Goal: Find specific page/section: Find specific page/section

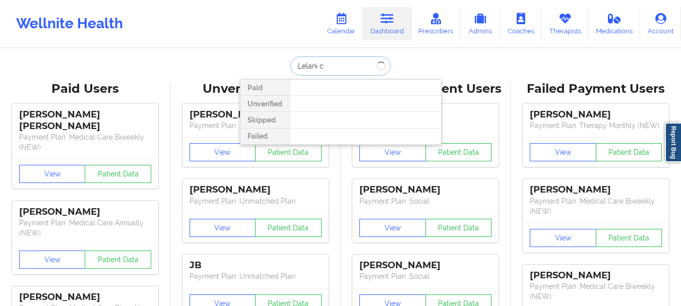
type input "Lelani cr"
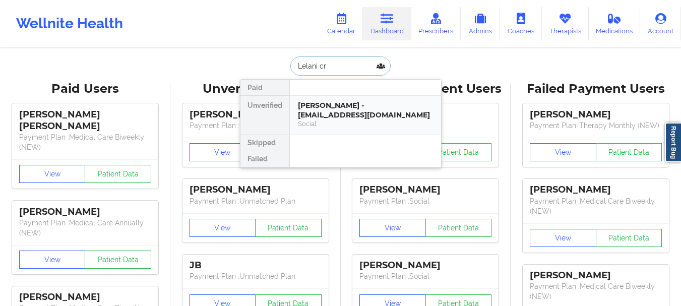
click at [340, 125] on div "Social" at bounding box center [365, 124] width 135 height 9
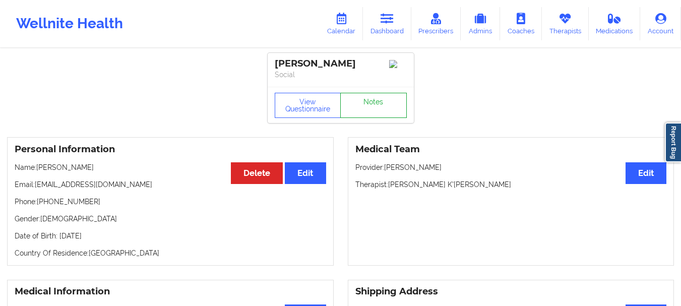
click at [378, 104] on link "Notes" at bounding box center [373, 105] width 67 height 25
click at [367, 25] on link "Dashboard" at bounding box center [387, 23] width 48 height 33
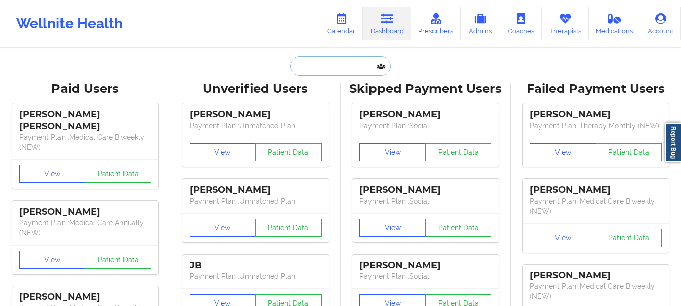
click at [324, 65] on input "text" at bounding box center [341, 65] width 100 height 19
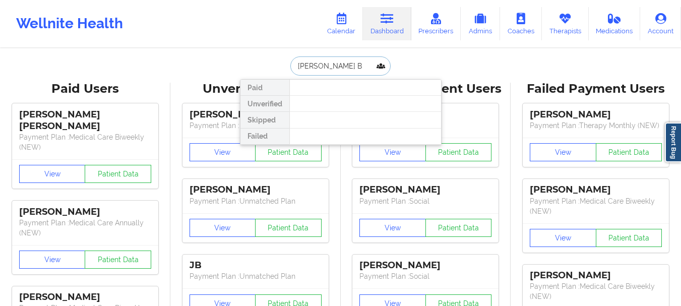
type input "[PERSON_NAME]"
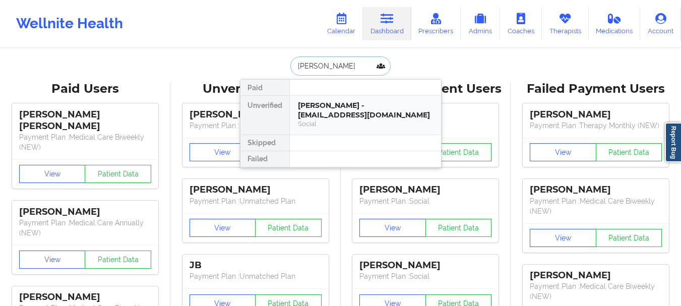
click at [340, 111] on div "[PERSON_NAME] - [EMAIL_ADDRESS][DOMAIN_NAME]" at bounding box center [365, 110] width 135 height 19
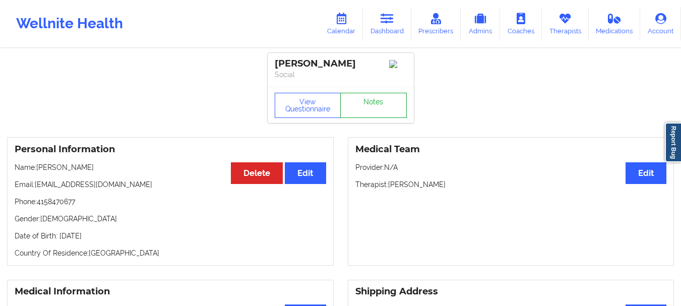
click at [358, 115] on link "Notes" at bounding box center [373, 105] width 67 height 25
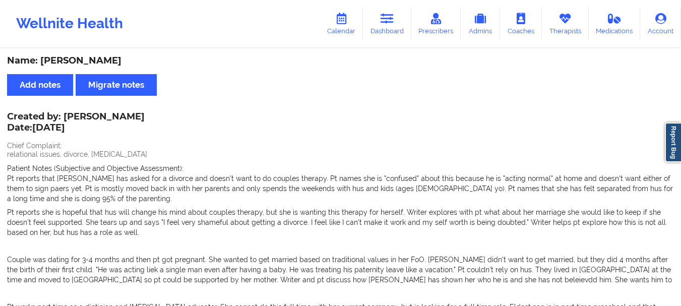
drag, startPoint x: 384, startPoint y: 35, endPoint x: 466, endPoint y: 41, distance: 81.9
click at [384, 35] on link "Dashboard" at bounding box center [387, 23] width 48 height 33
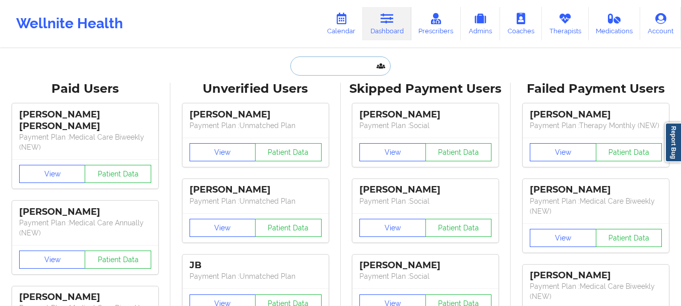
click at [351, 61] on input "text" at bounding box center [341, 65] width 100 height 19
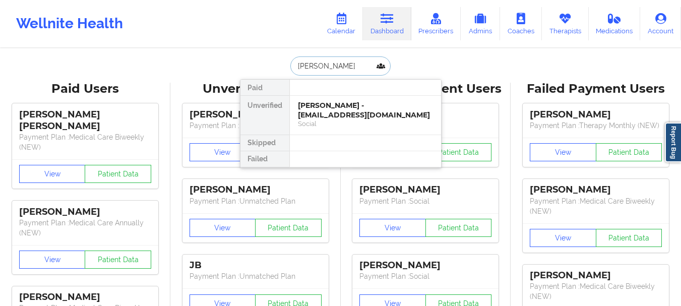
type input "[PERSON_NAME]"
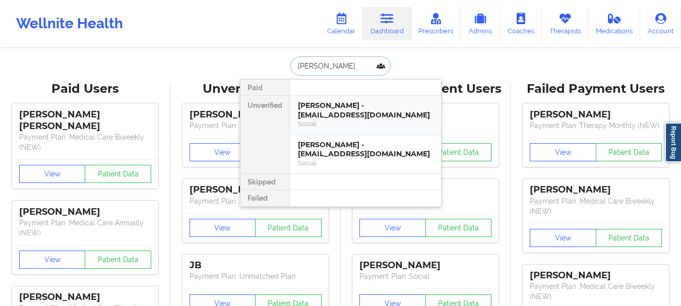
click at [338, 100] on div "[PERSON_NAME] - [EMAIL_ADDRESS][DOMAIN_NAME] Social" at bounding box center [365, 115] width 151 height 39
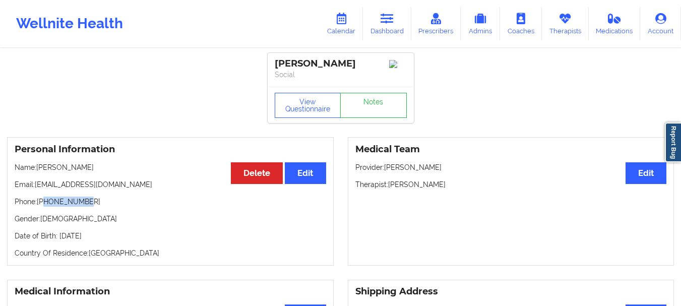
drag, startPoint x: 86, startPoint y: 207, endPoint x: 46, endPoint y: 204, distance: 39.9
click at [46, 204] on p "Phone: [PHONE_NUMBER]" at bounding box center [171, 202] width 312 height 10
click at [52, 204] on p "Phone: [PHONE_NUMBER]" at bounding box center [171, 202] width 312 height 10
drag, startPoint x: 52, startPoint y: 204, endPoint x: 89, endPoint y: 204, distance: 36.8
click at [89, 204] on p "Phone: [PHONE_NUMBER]" at bounding box center [171, 202] width 312 height 10
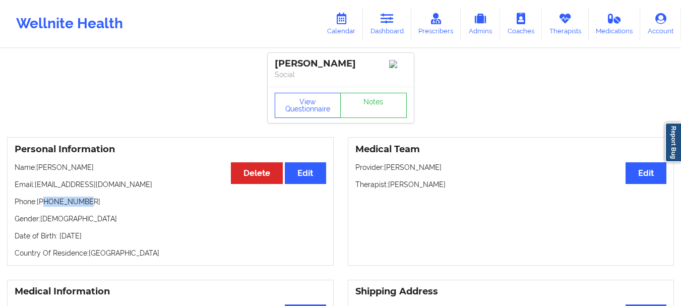
copy p "3474829033"
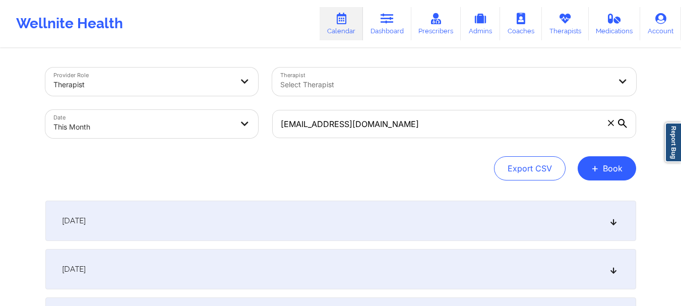
click at [613, 127] on span at bounding box center [611, 123] width 10 height 10
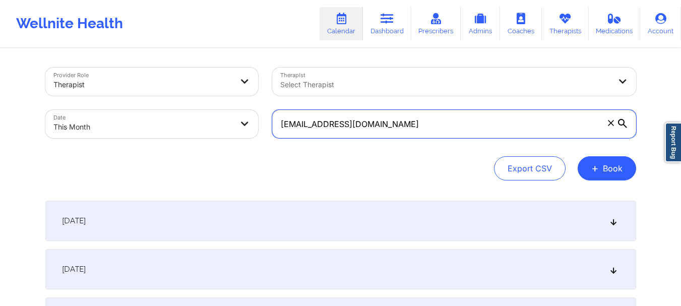
click at [613, 127] on input "aknunez1993@aol.com" at bounding box center [454, 124] width 364 height 28
click at [356, 121] on input "text" at bounding box center [454, 124] width 364 height 28
paste input "dr.basma_ib@yahoo.com"
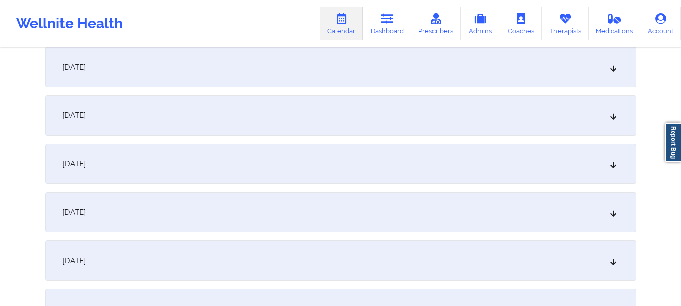
scroll to position [450, 0]
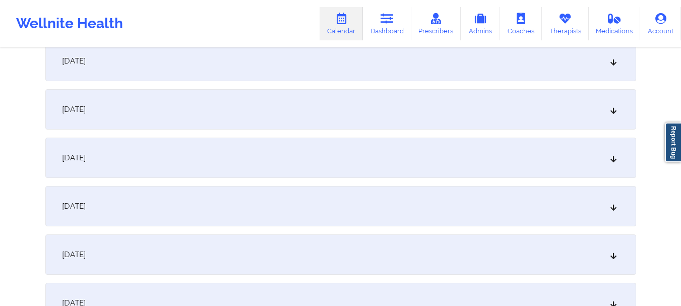
type input "dr.basma_ib@yahoo.com"
click at [611, 109] on icon at bounding box center [613, 109] width 9 height 7
